Goal: Information Seeking & Learning: Learn about a topic

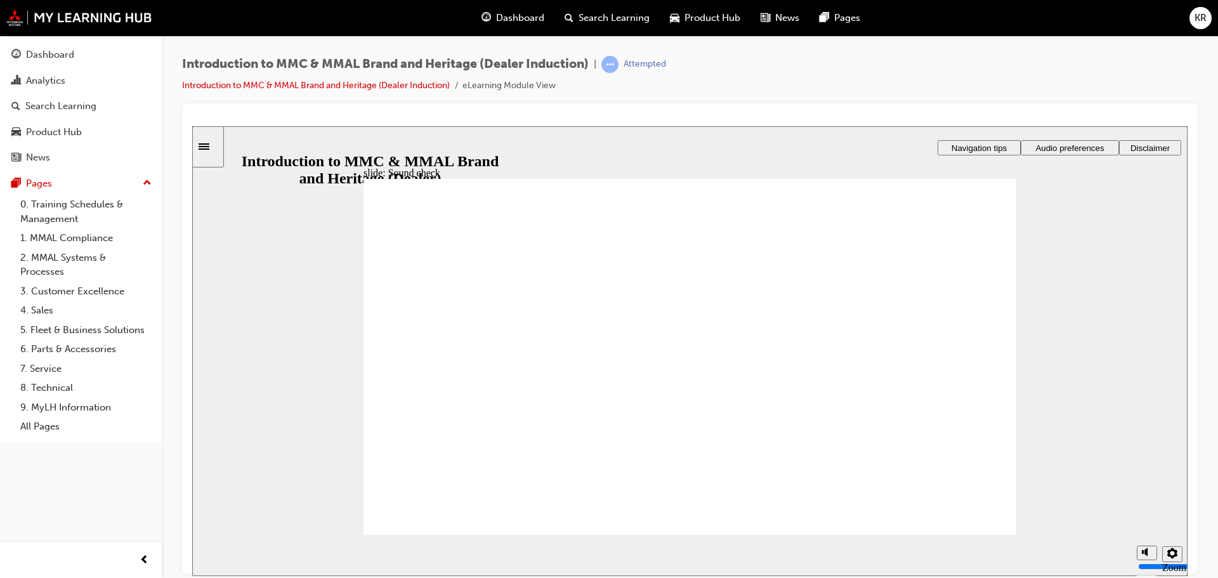
click at [1149, 547] on div "misc controls" at bounding box center [1146, 536] width 19 height 48
click at [1095, 494] on div "slide: Sound check Rectangle 1 Rectangle 3 Sound check By default, page narrati…" at bounding box center [689, 351] width 995 height 450
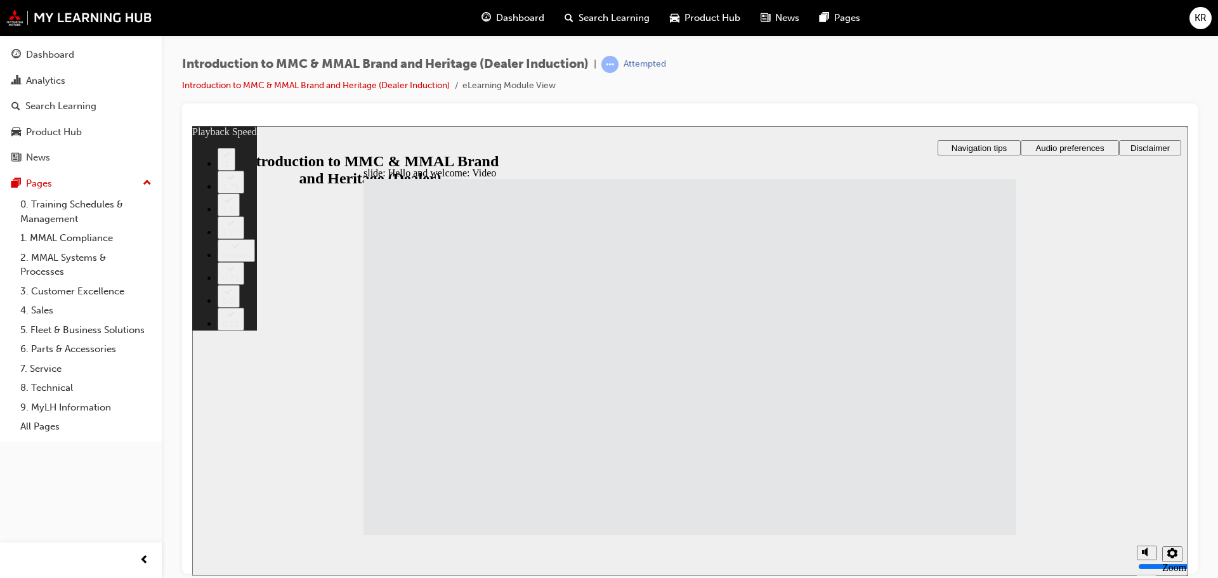
drag, startPoint x: 873, startPoint y: 443, endPoint x: 957, endPoint y: 448, distance: 83.3
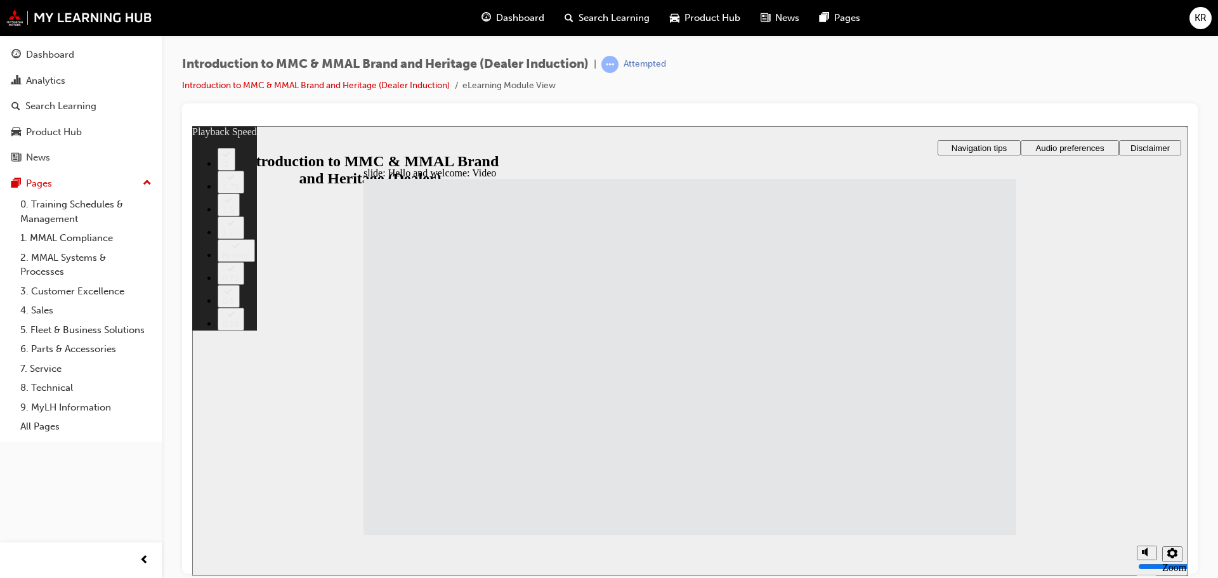
type input "33"
